Goal: Transaction & Acquisition: Purchase product/service

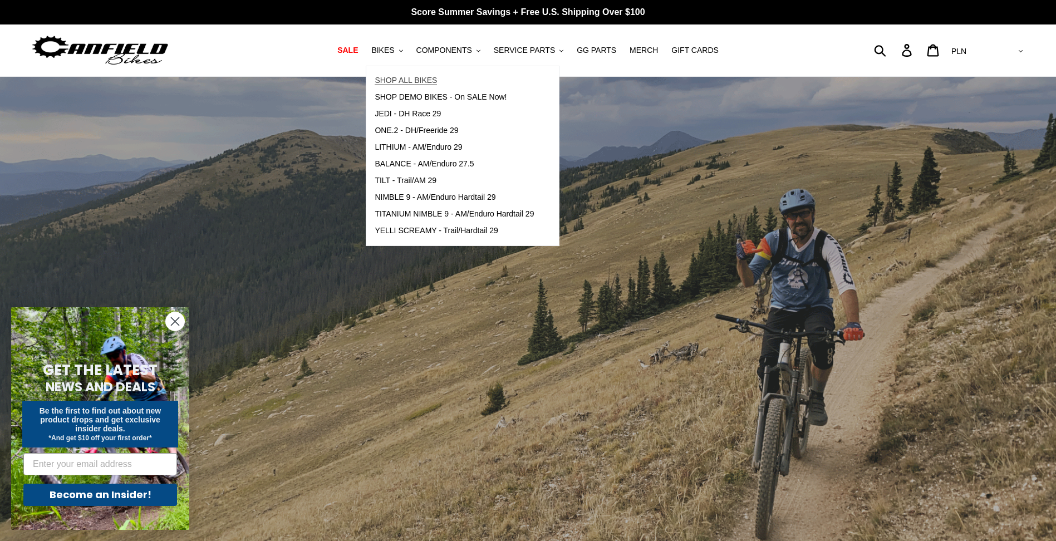
click at [414, 79] on span "SHOP ALL BIKES" at bounding box center [406, 80] width 62 height 9
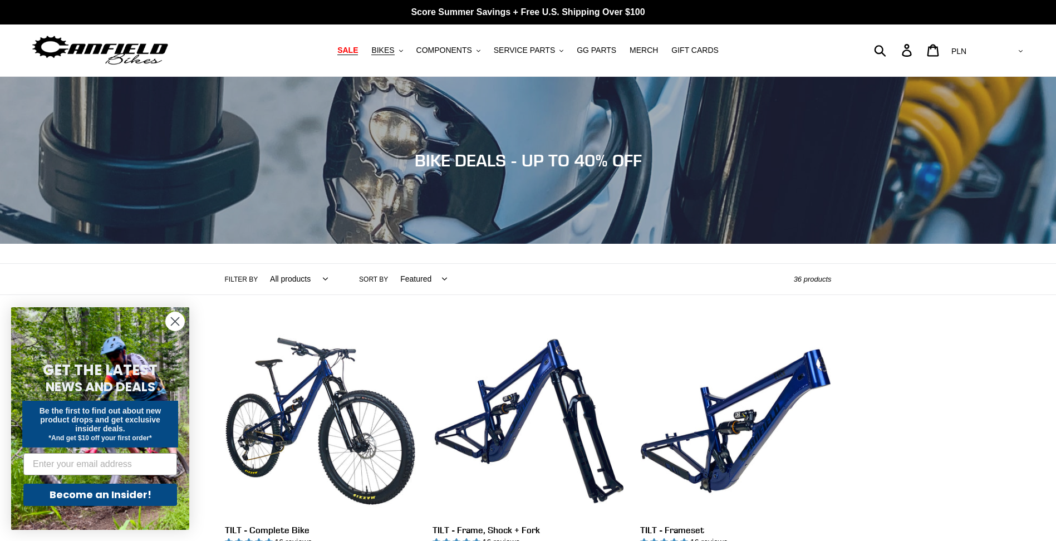
click at [358, 51] on span "SALE" at bounding box center [347, 50] width 21 height 9
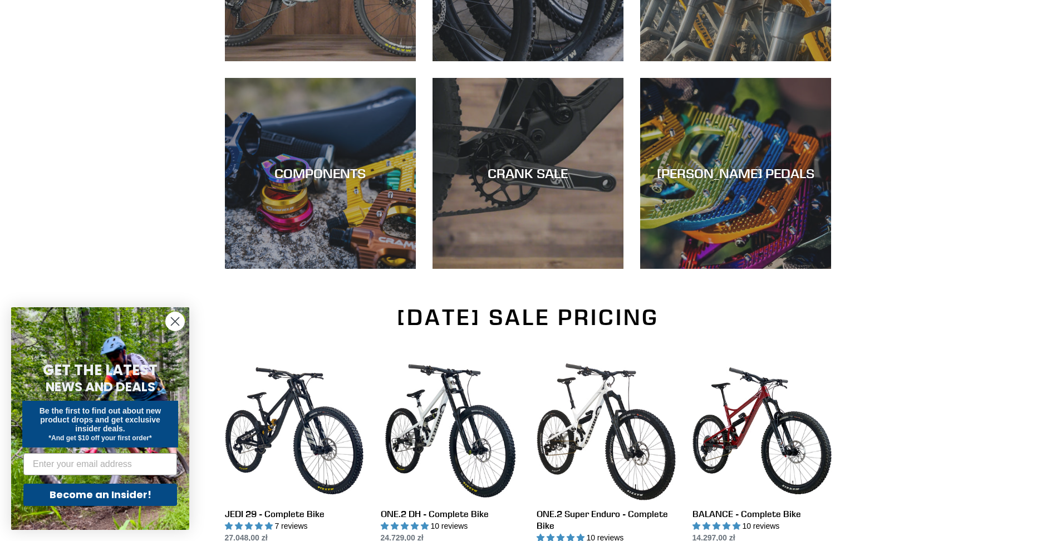
scroll to position [446, 0]
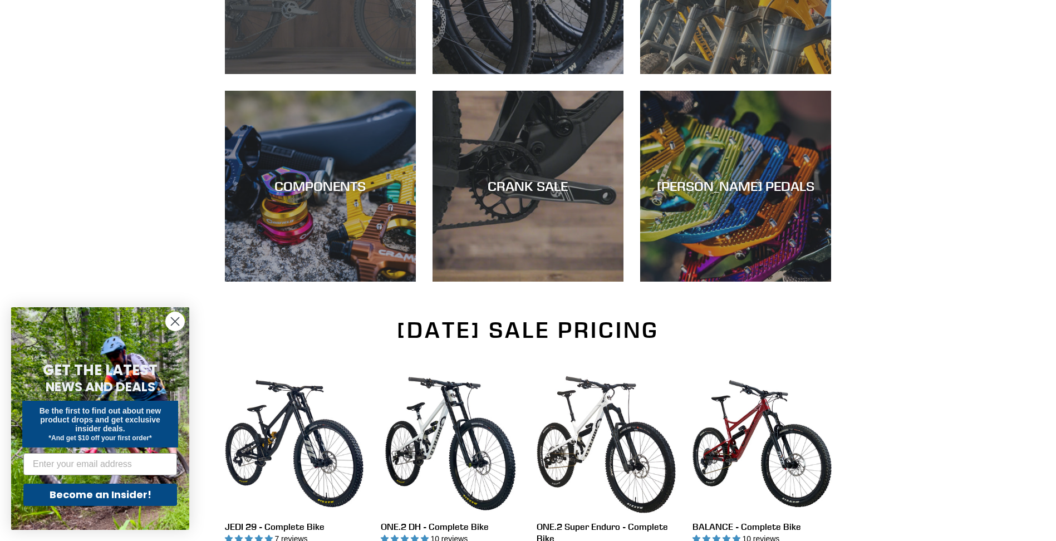
click at [363, 74] on div "NEW BIKE SALE" at bounding box center [320, 74] width 191 height 0
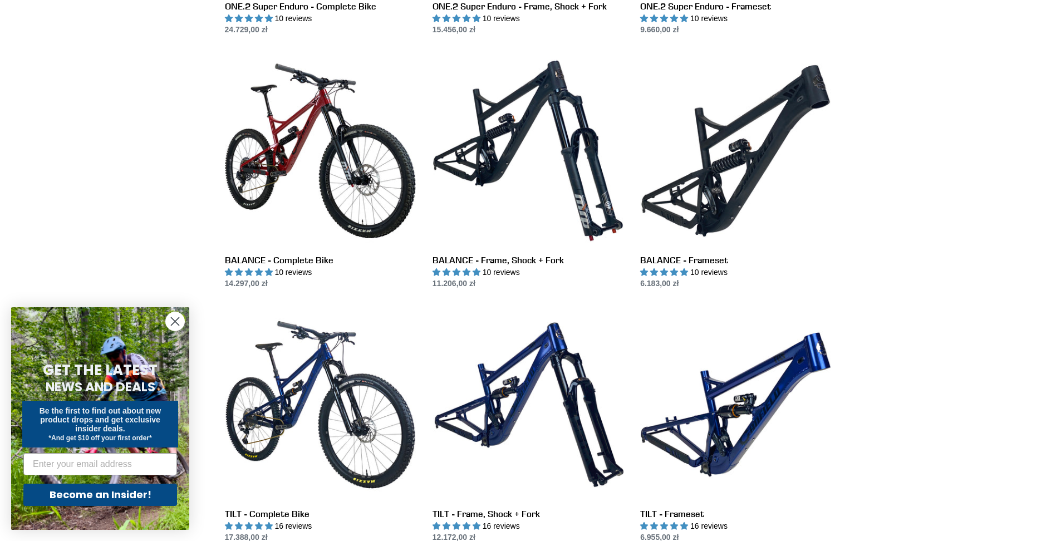
scroll to position [835, 0]
